Goal: Task Accomplishment & Management: Use online tool/utility

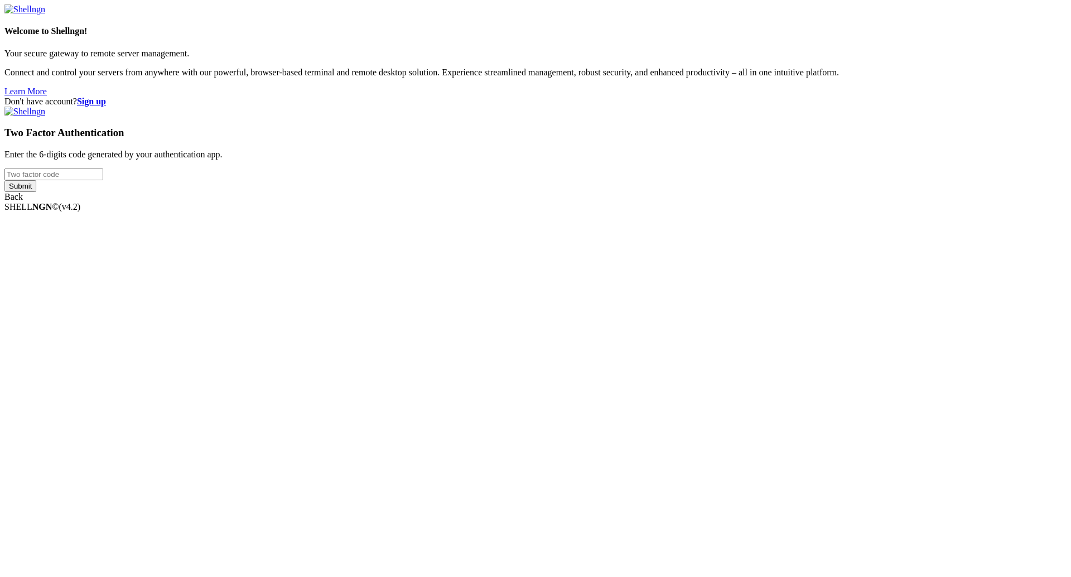
click at [103, 180] on input "number" at bounding box center [53, 174] width 99 height 12
click at [817, 202] on div "Don't have account? Sign up Two Factor Authentication Enter the 6-digits code g…" at bounding box center [535, 148] width 1062 height 105
click at [103, 180] on input "number" at bounding box center [53, 174] width 99 height 12
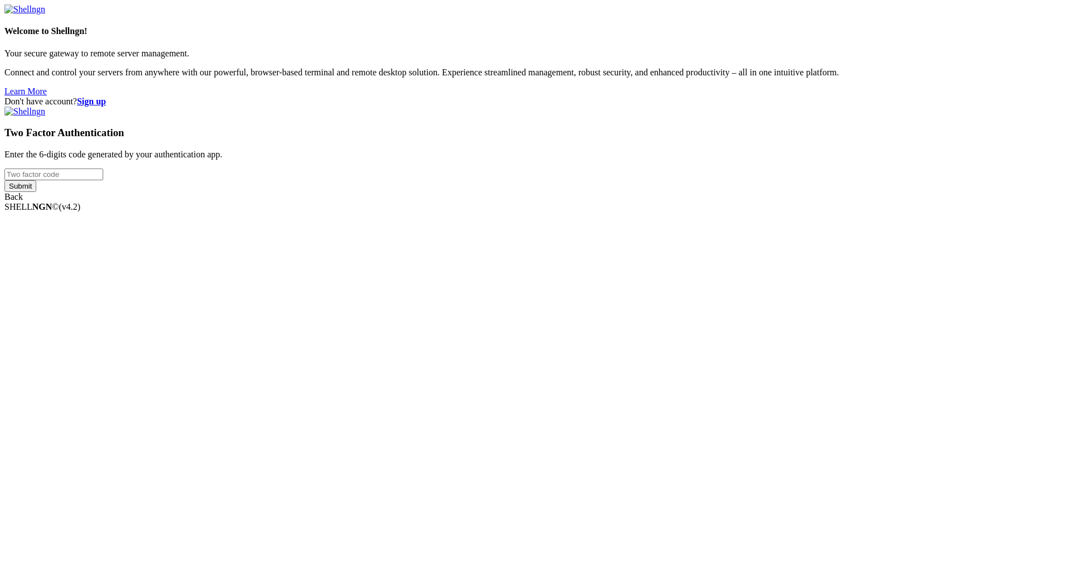
type input "126640"
click at [36, 192] on input "Submit" at bounding box center [20, 186] width 32 height 12
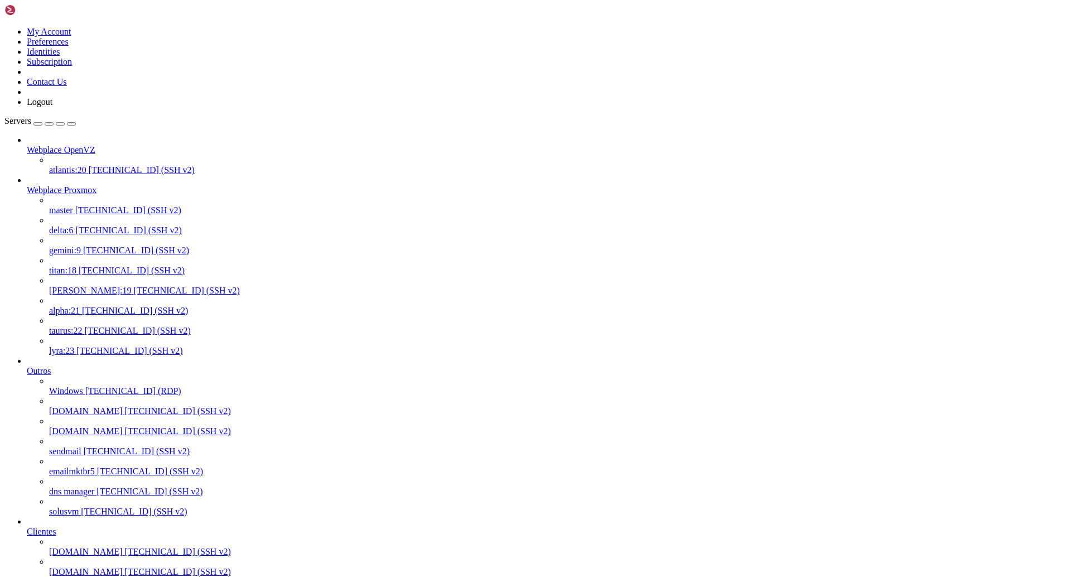
scroll to position [446, 0]
click at [125, 546] on span "[TECHNICAL_ID] (SSH v2)" at bounding box center [178, 550] width 106 height 9
